Goal: Use online tool/utility: Utilize a website feature to perform a specific function

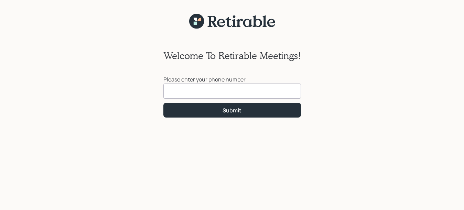
click at [173, 91] on input at bounding box center [232, 91] width 138 height 15
type input "[PHONE_NUMBER]"
click button "Submit" at bounding box center [232, 110] width 138 height 15
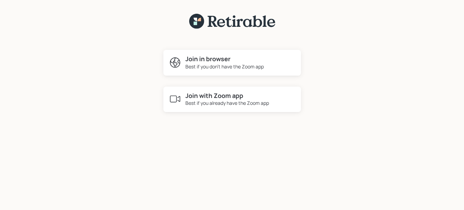
click at [209, 59] on h4 "Join in browser" at bounding box center [224, 59] width 78 height 8
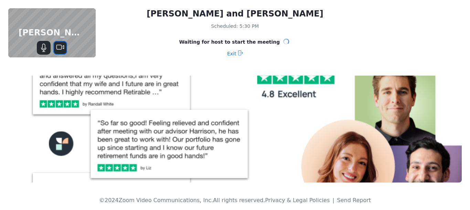
click at [56, 47] on button "Stop Video" at bounding box center [60, 48] width 14 height 14
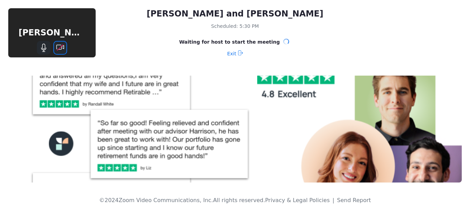
click at [56, 47] on icon "Start Video" at bounding box center [60, 48] width 8 height 8
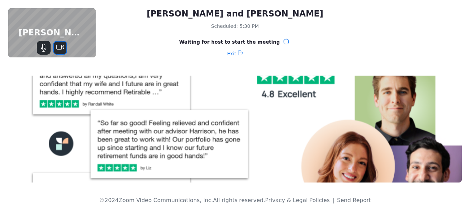
click at [56, 47] on icon "Stop Video" at bounding box center [60, 48] width 8 height 8
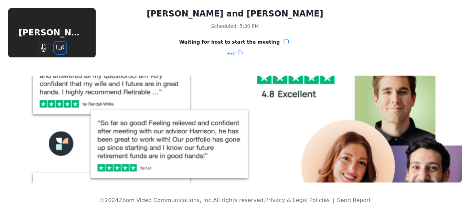
click at [56, 47] on icon "Start Video" at bounding box center [60, 48] width 8 height 8
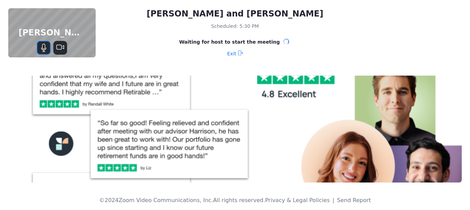
click at [43, 49] on icon "Mute" at bounding box center [43, 47] width 3 height 6
click at [44, 50] on icon "Unmute" at bounding box center [43, 48] width 5 height 8
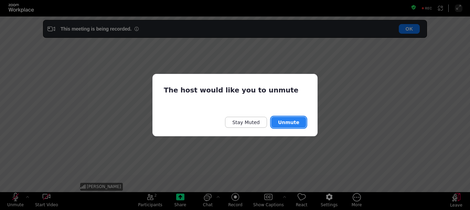
click at [292, 122] on button "Unmute" at bounding box center [288, 122] width 35 height 11
